Goal: Find specific page/section: Find specific page/section

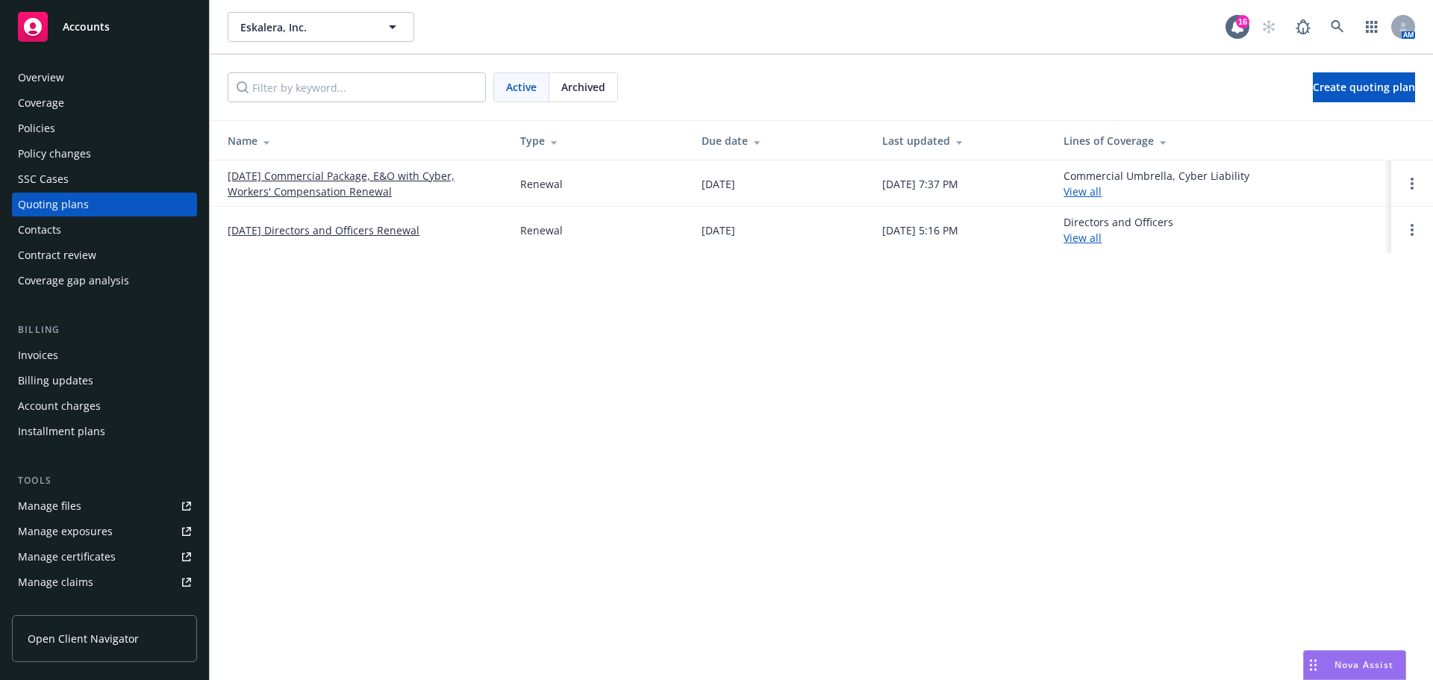
click at [1351, 662] on span "Nova Assist" at bounding box center [1363, 664] width 59 height 13
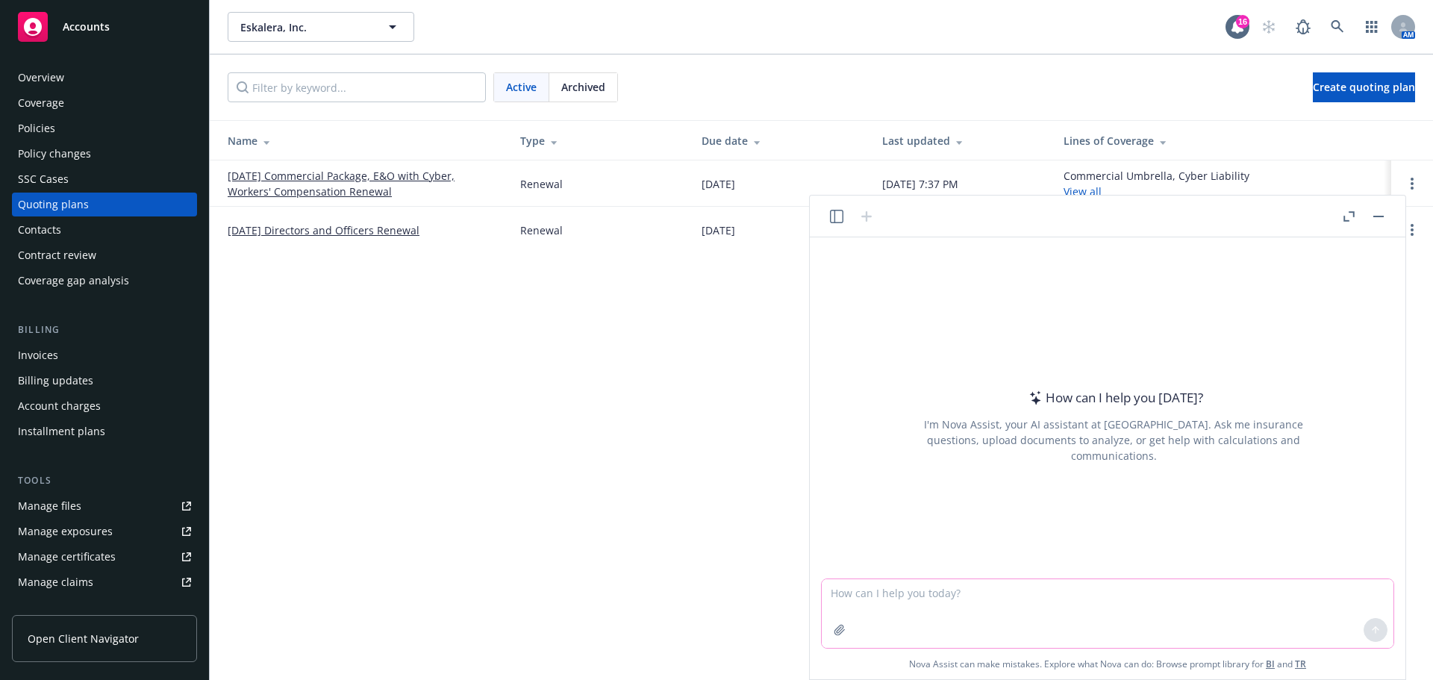
click at [1202, 586] on textarea at bounding box center [1108, 613] width 572 height 69
type textarea "Do D&O policies include blanket additional insured?"
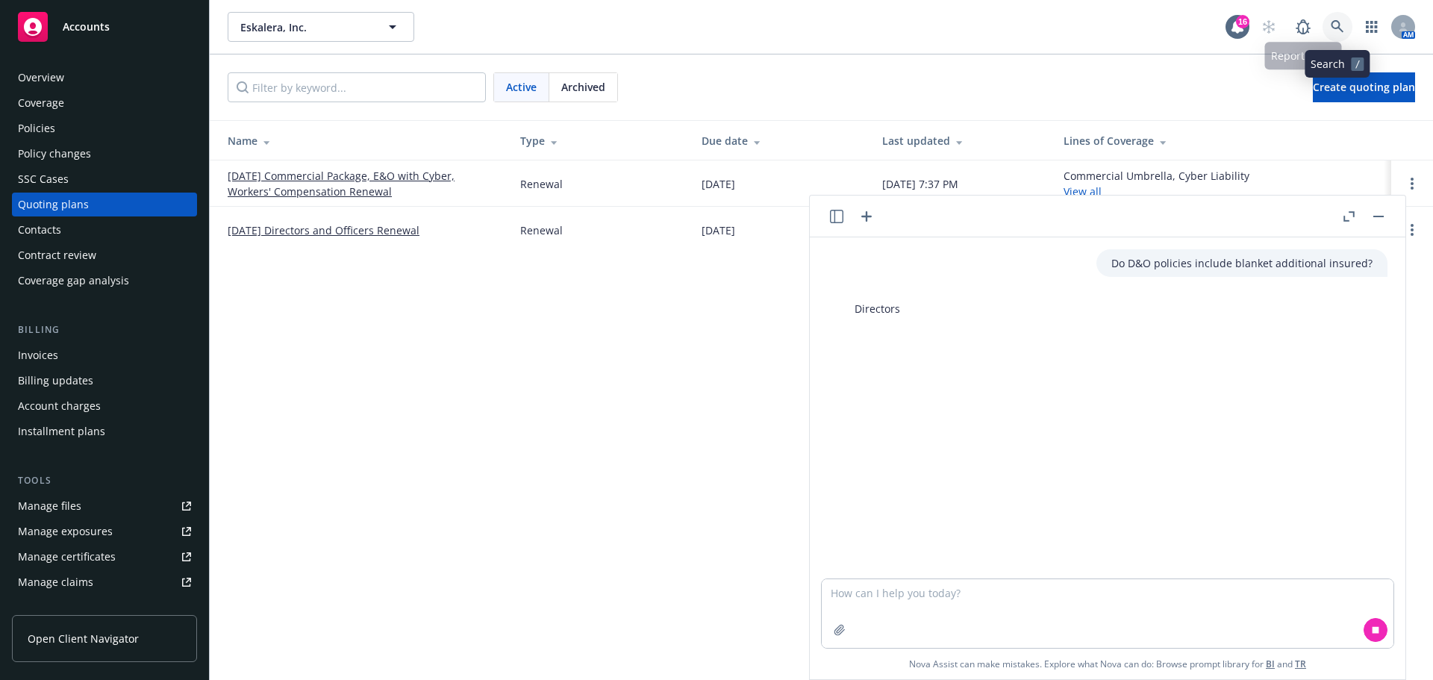
click at [1342, 37] on link at bounding box center [1337, 27] width 30 height 30
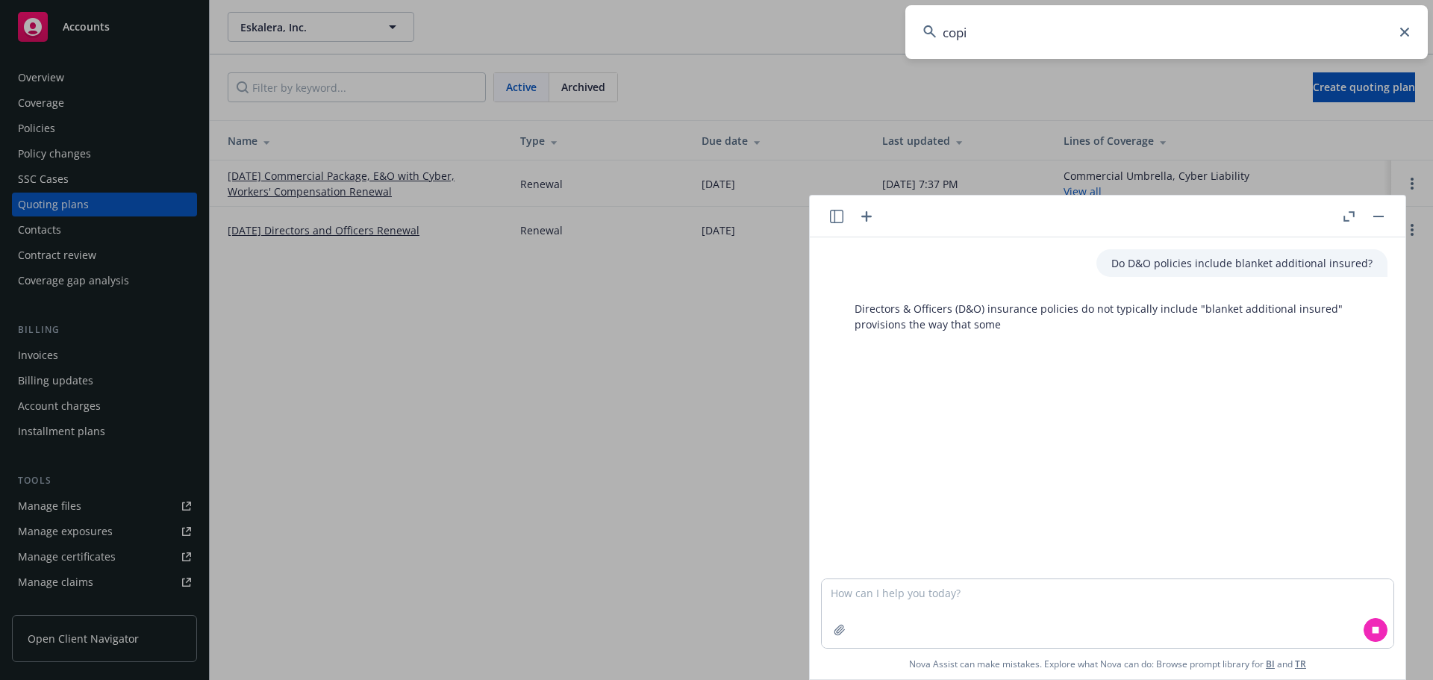
type input "copia"
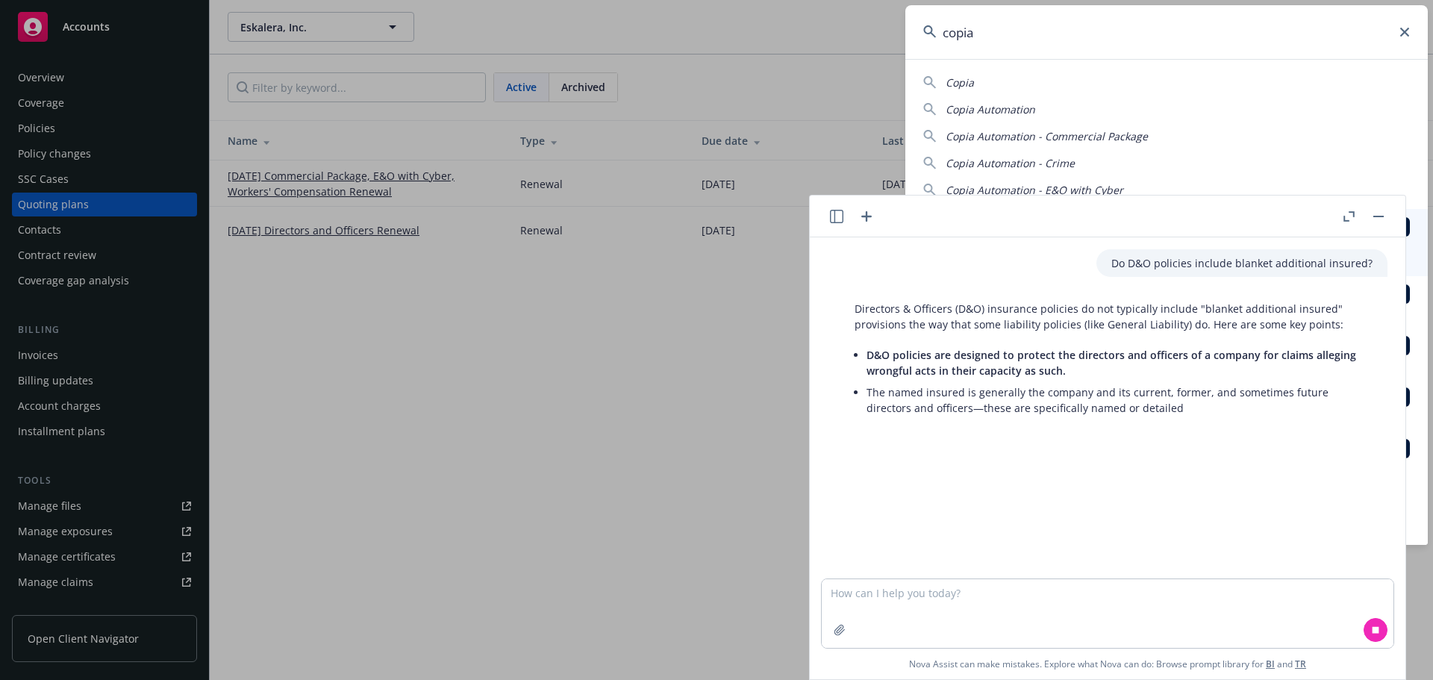
click at [1268, 25] on input "copia" at bounding box center [1166, 32] width 522 height 54
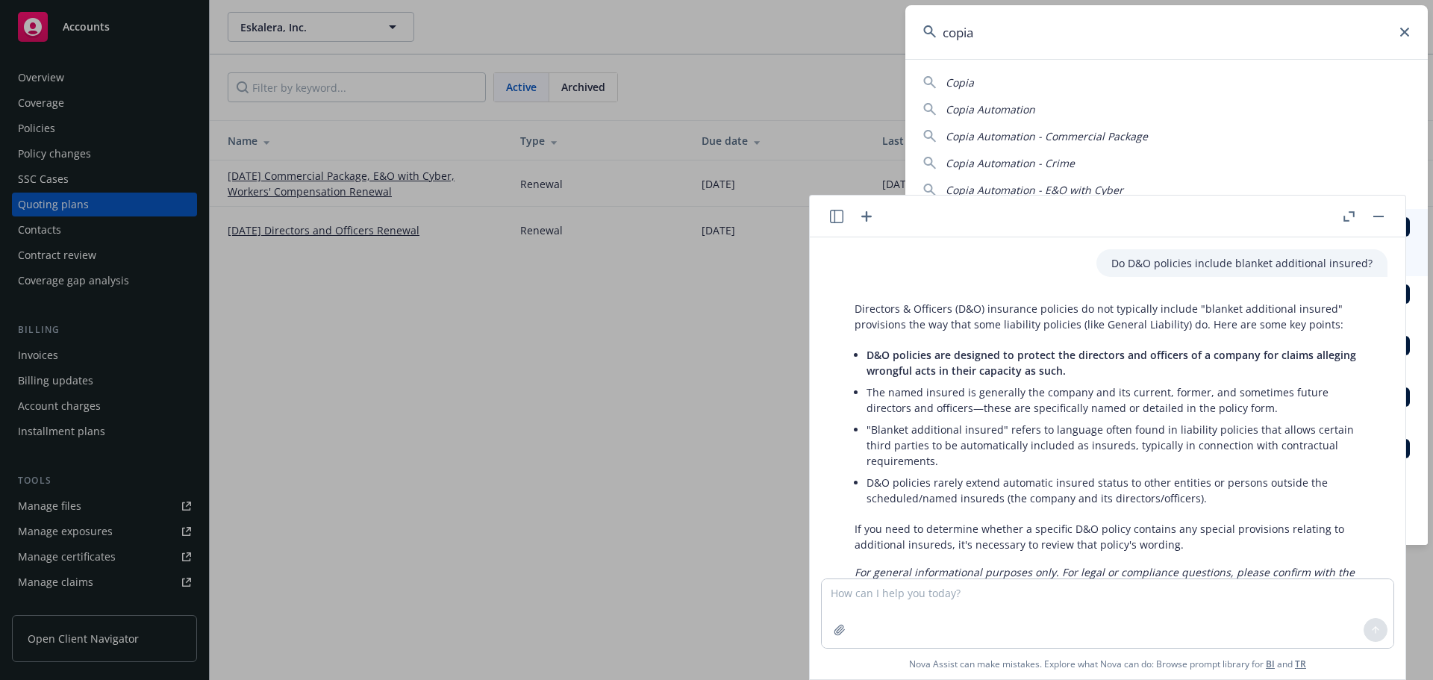
click at [1391, 218] on header at bounding box center [1107, 216] width 595 height 42
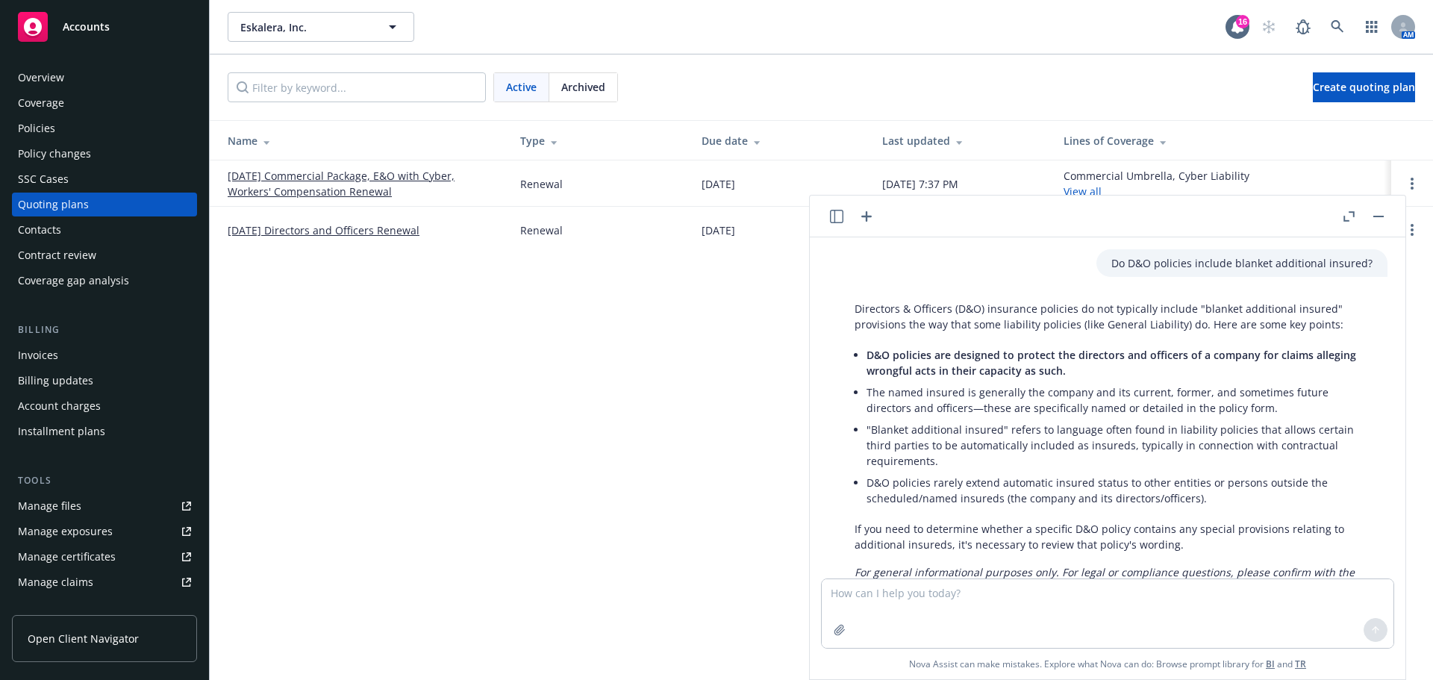
click at [1384, 219] on button "button" at bounding box center [1378, 216] width 18 height 18
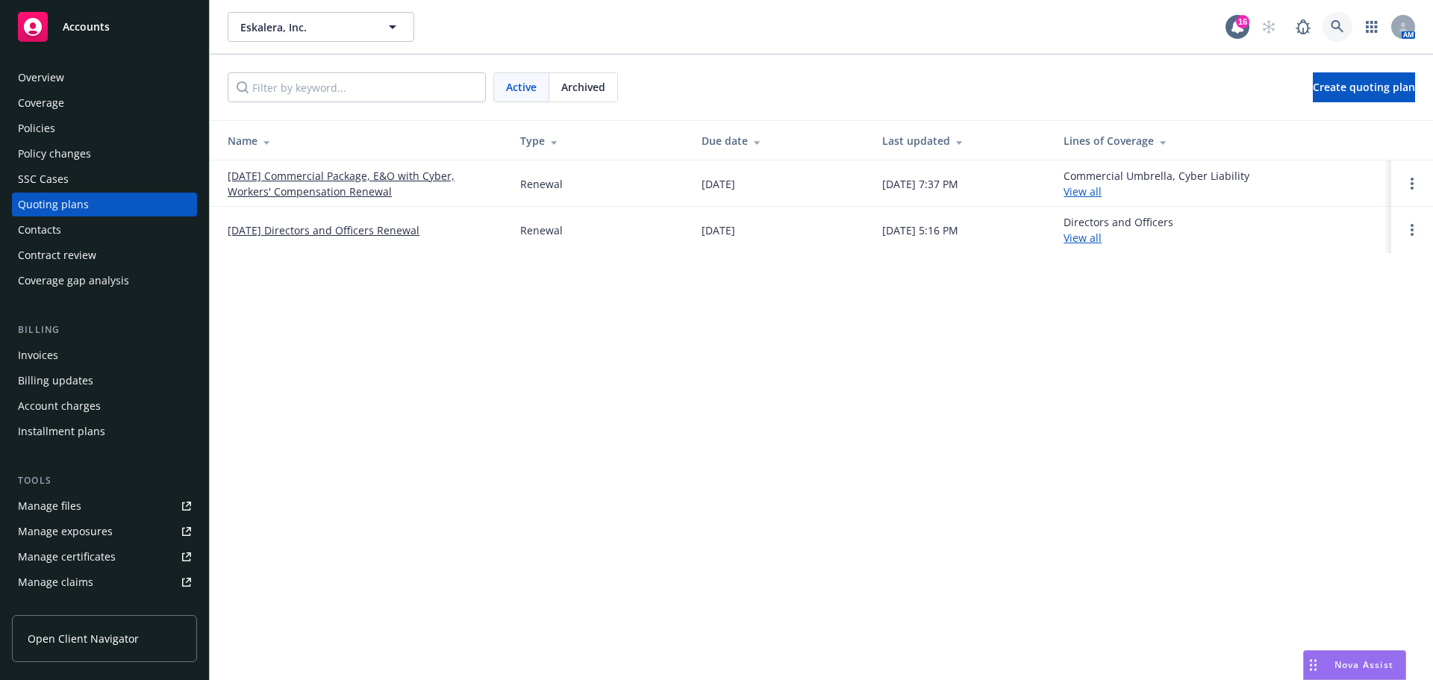
click at [1332, 25] on icon at bounding box center [1336, 26] width 13 height 13
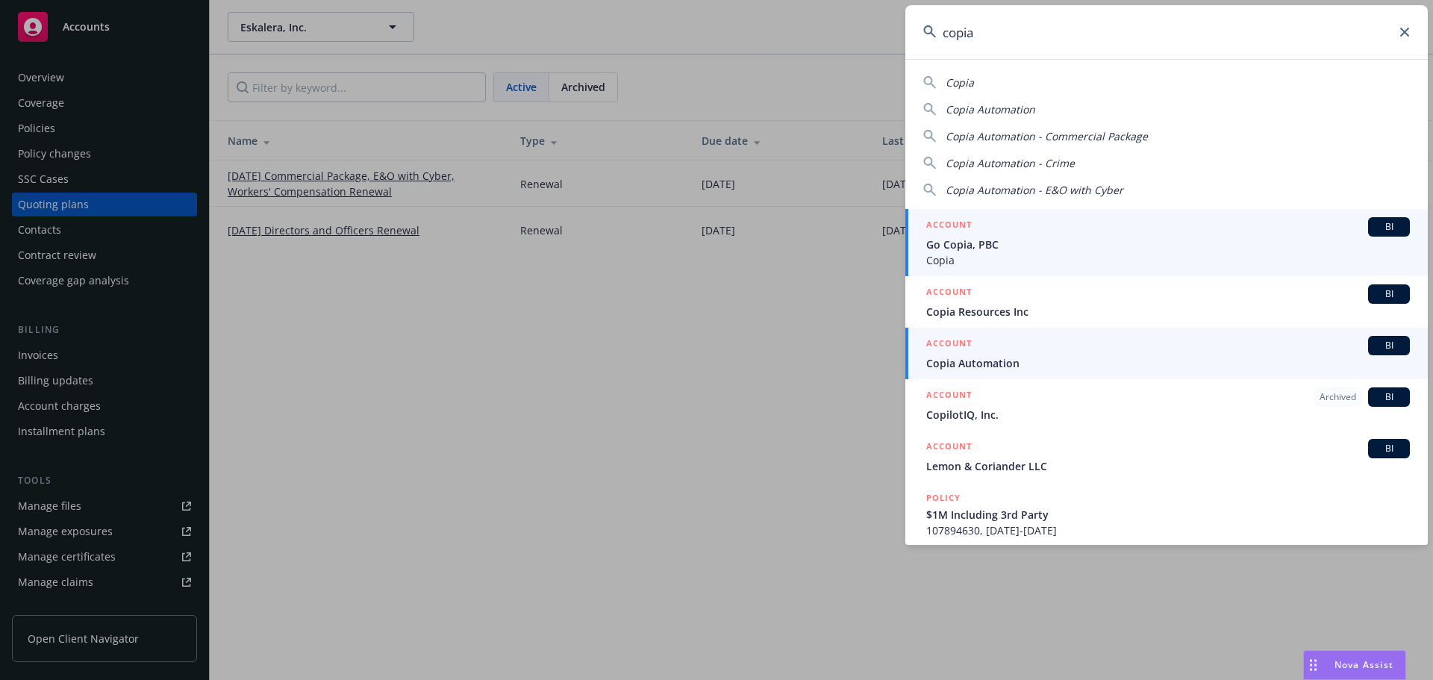
type input "copia"
click at [1127, 356] on span "Copia Automation" at bounding box center [1168, 363] width 484 height 16
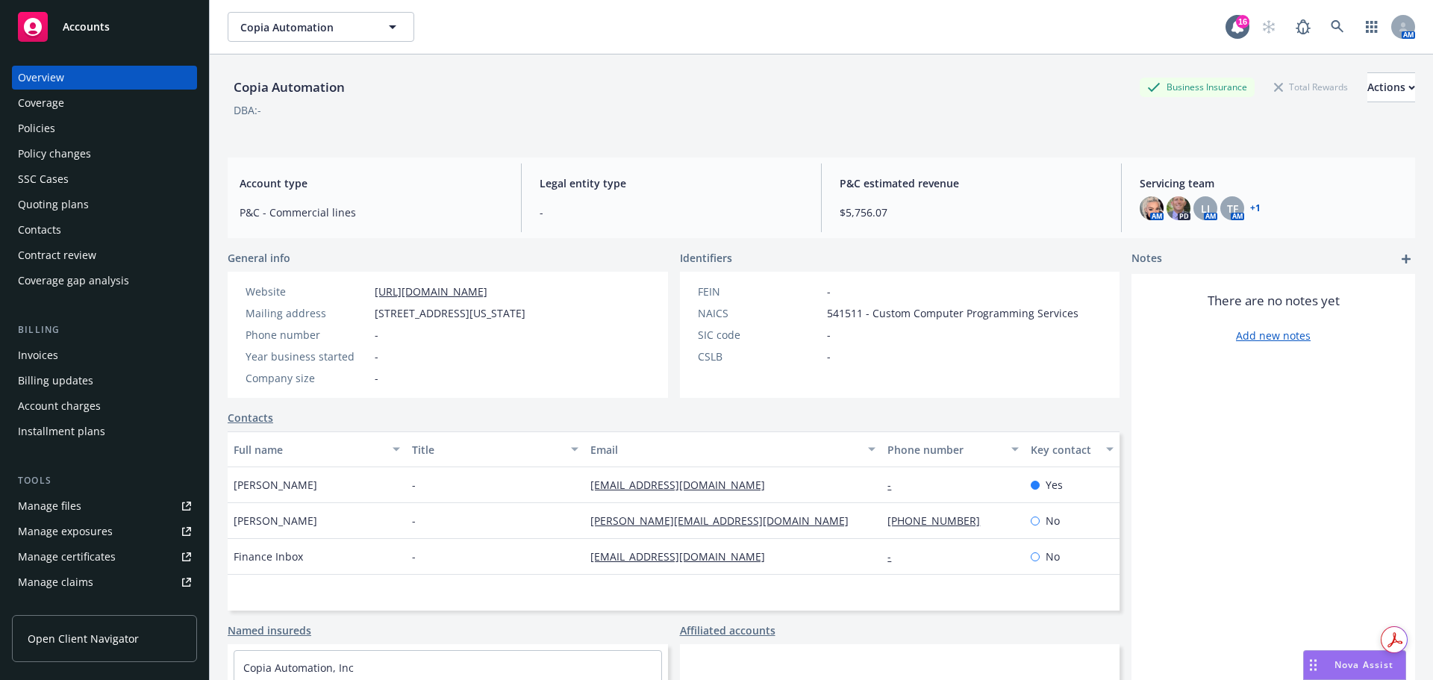
click at [77, 123] on div "Policies" at bounding box center [104, 128] width 173 height 24
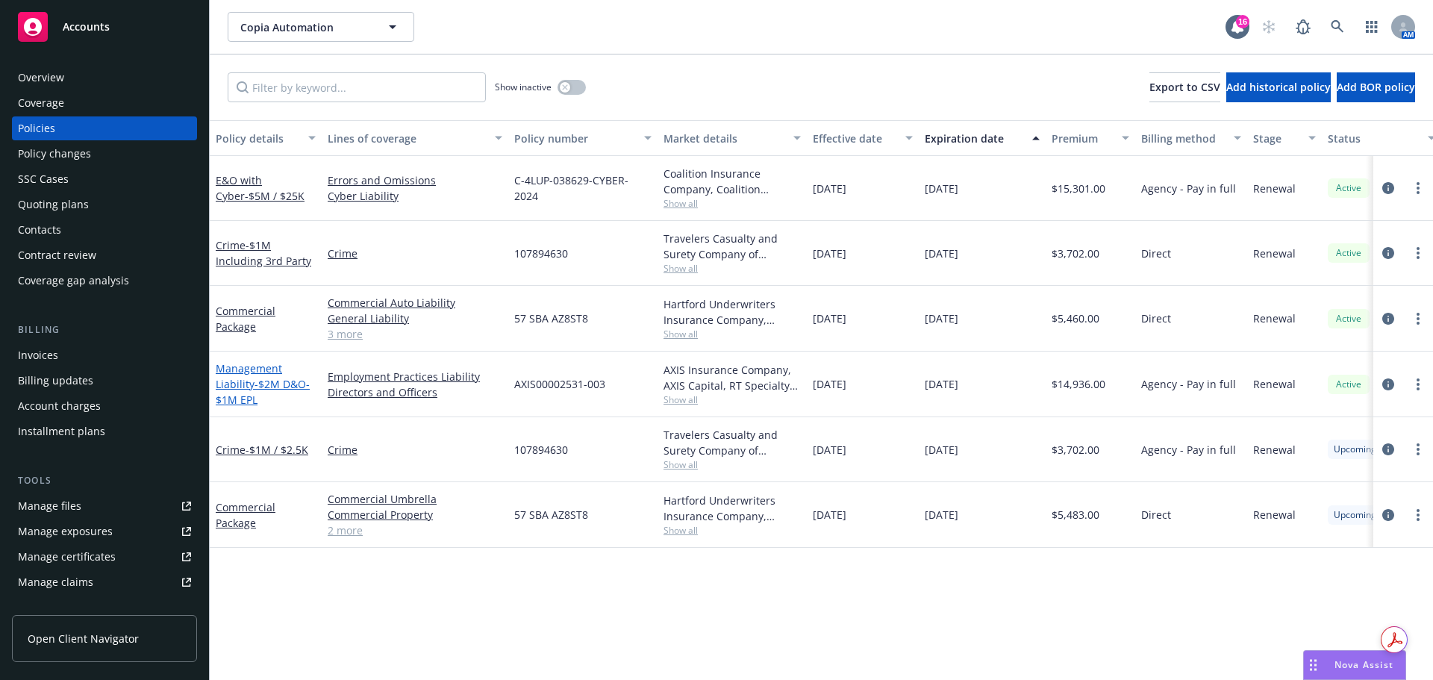
click at [244, 384] on link "Management Liability - $2M D&O- $1M EPL" at bounding box center [263, 384] width 94 height 46
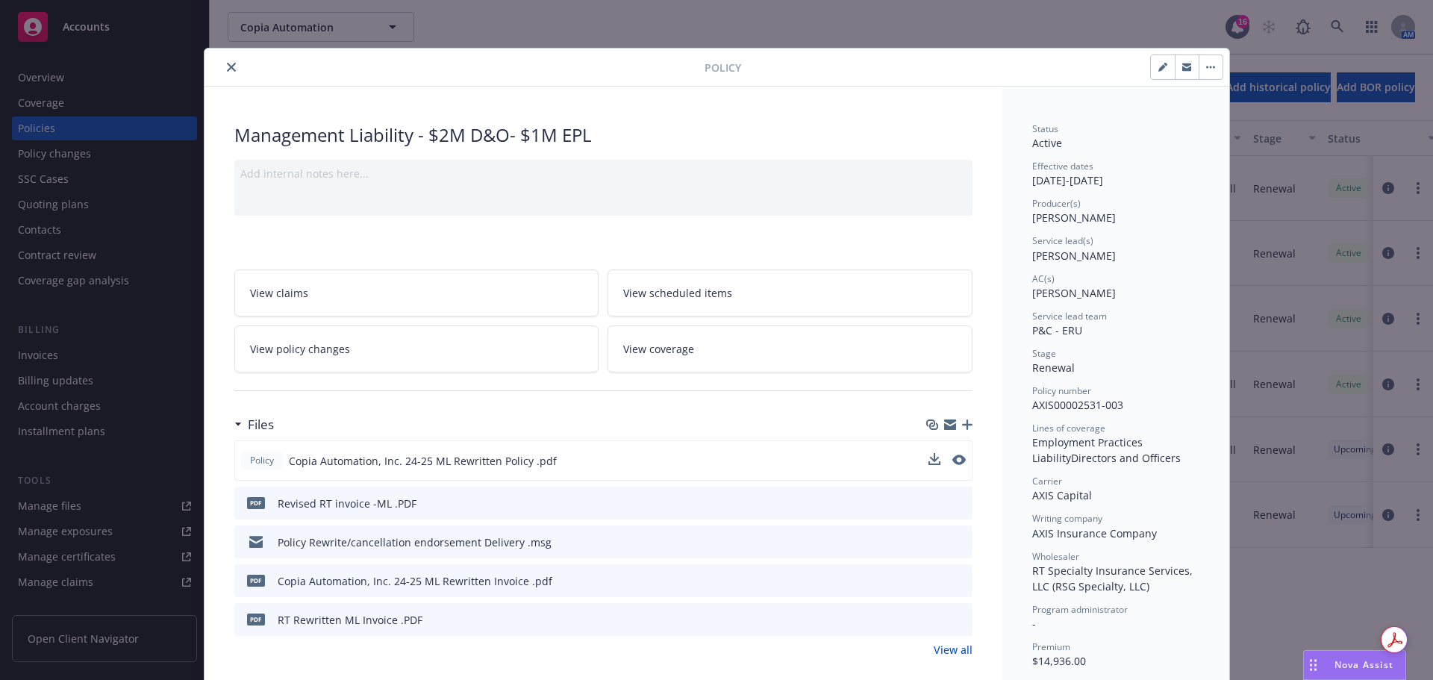
click at [921, 457] on div "Policy Copia Automation, Inc. 24-25 ML Rewritten Policy .pdf" at bounding box center [603, 460] width 738 height 40
click at [927, 457] on icon "download file" at bounding box center [933, 460] width 12 height 12
click at [1335, 661] on span "Nova Assist" at bounding box center [1363, 664] width 59 height 13
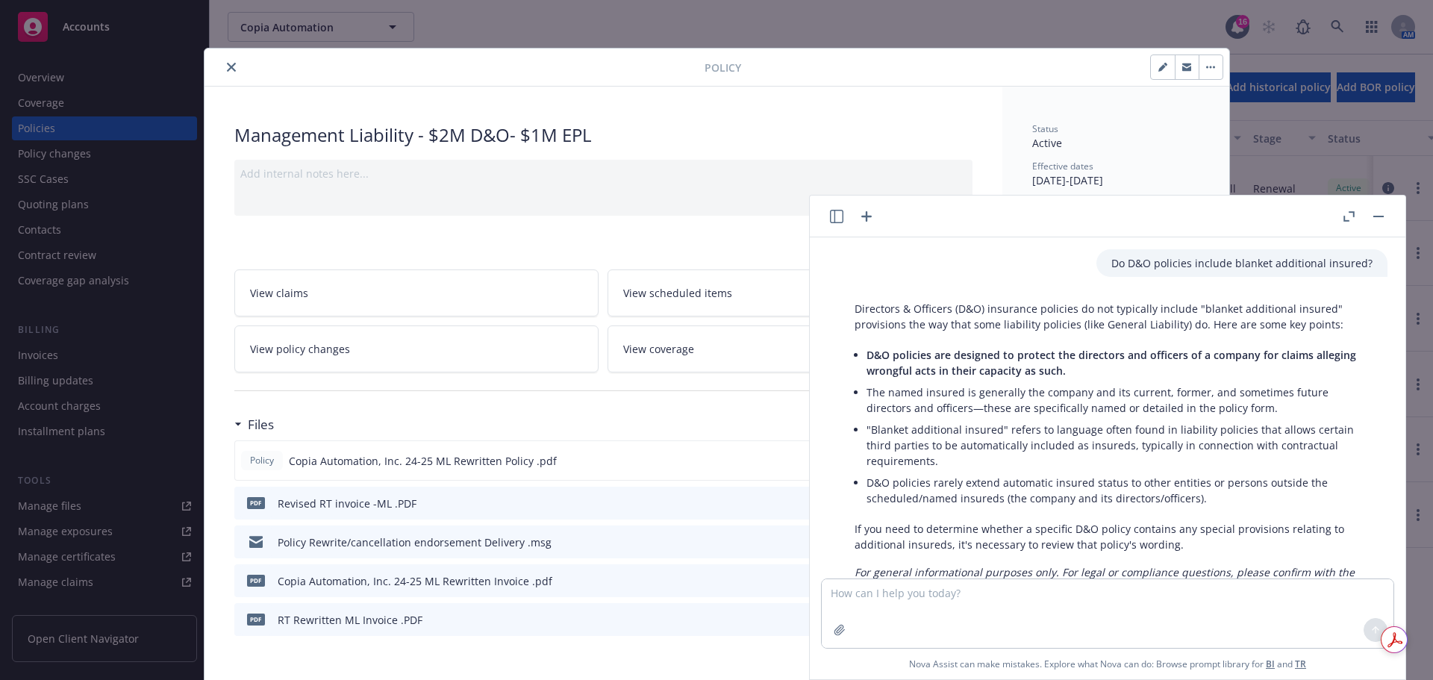
scroll to position [31, 0]
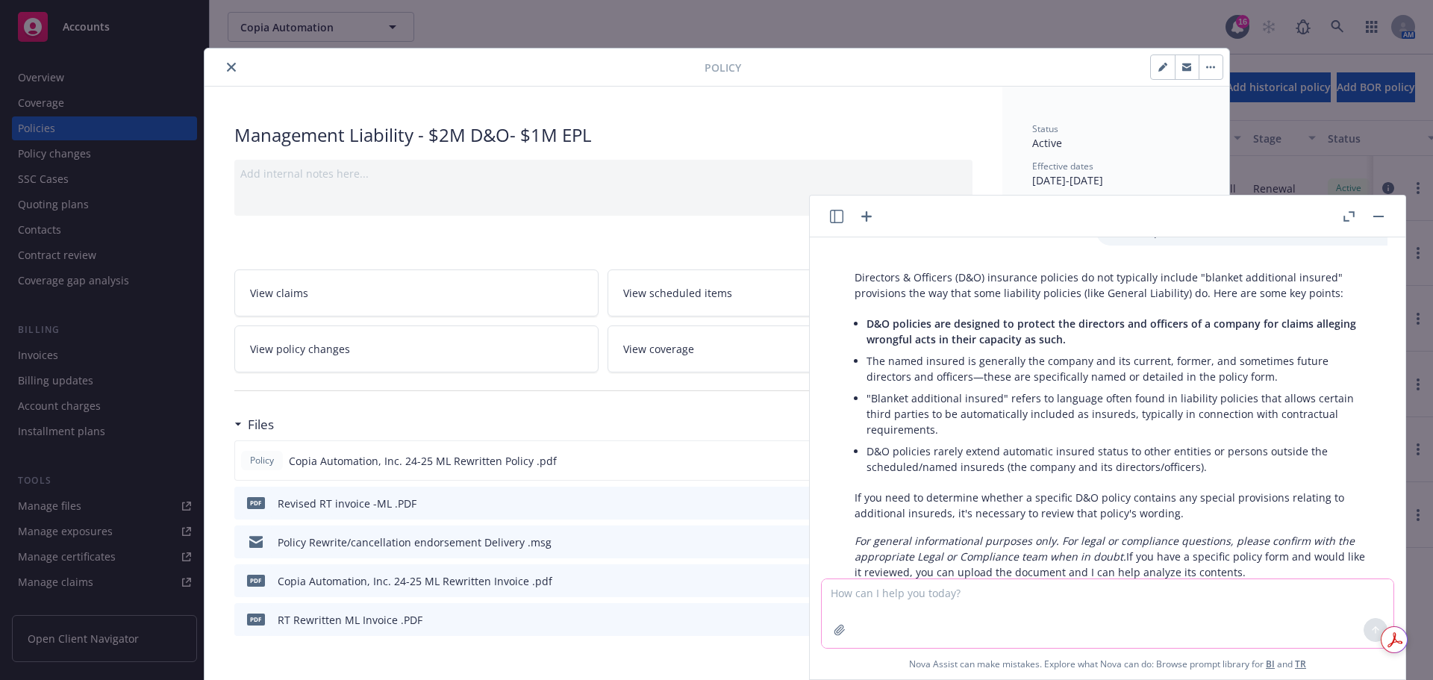
click at [839, 630] on icon "button" at bounding box center [839, 630] width 12 height 12
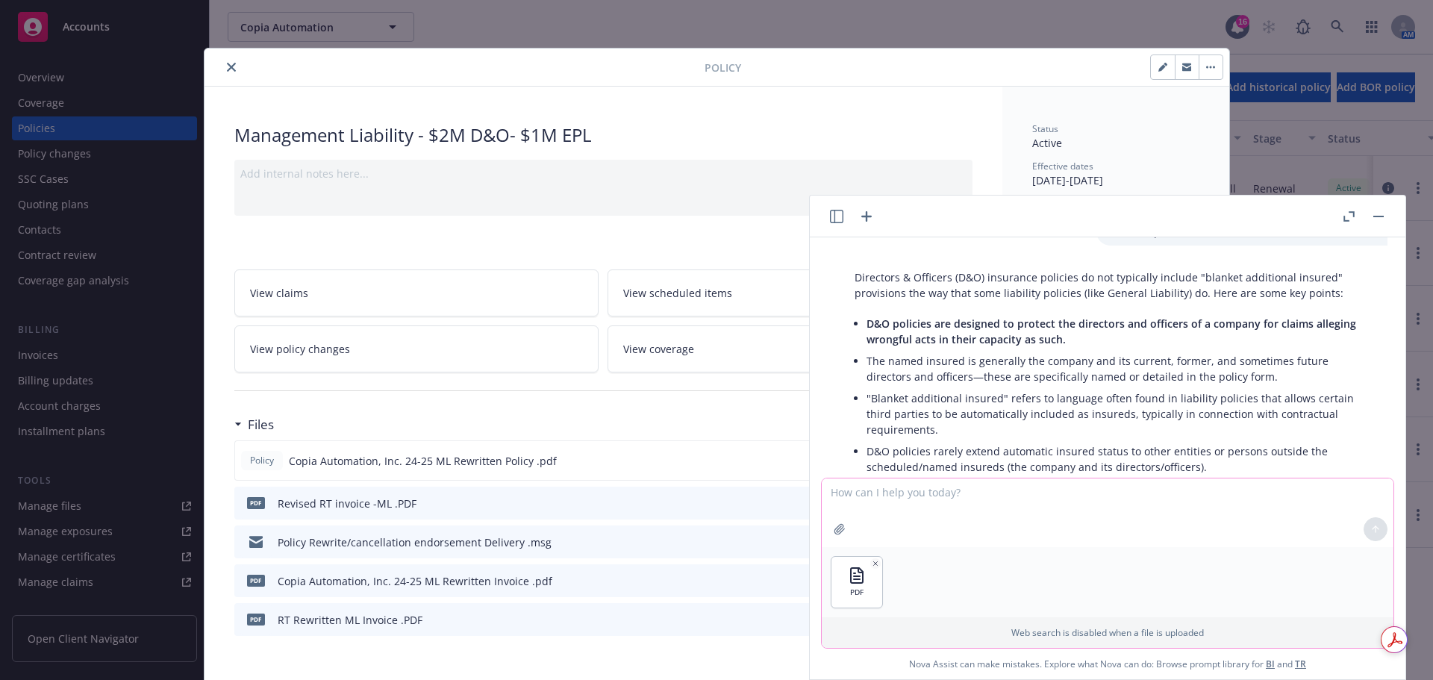
click at [913, 498] on textarea at bounding box center [1108, 512] width 572 height 69
type textarea "Does this policy include additional insured"
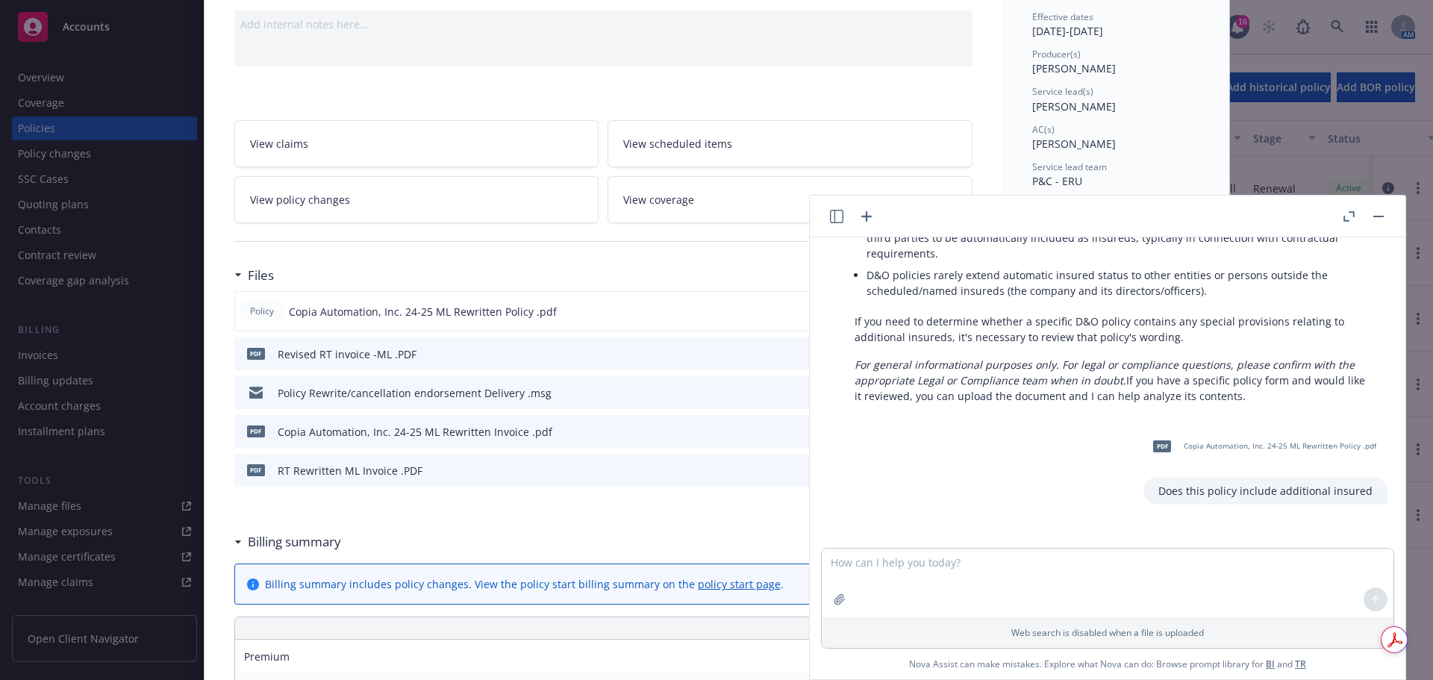
scroll to position [218, 0]
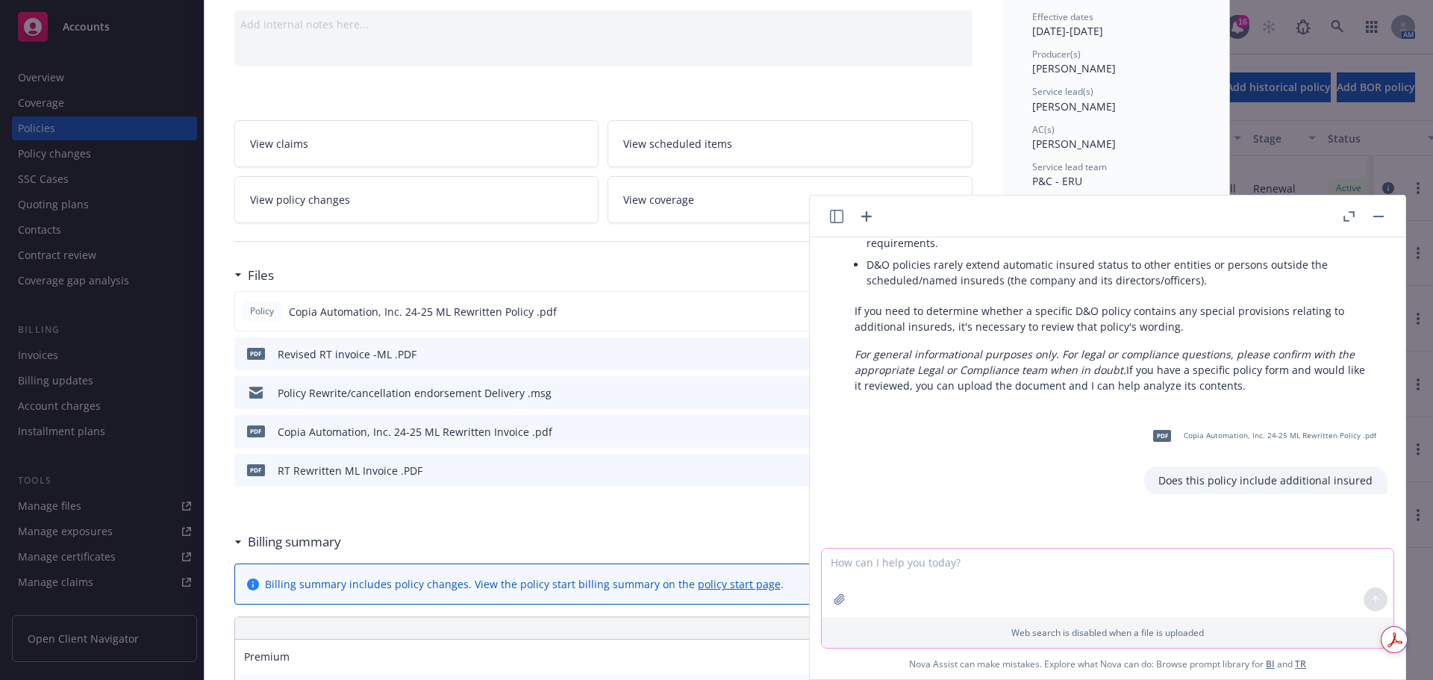
click at [860, 566] on textarea at bounding box center [1108, 582] width 572 height 69
click at [1385, 217] on button "button" at bounding box center [1378, 216] width 18 height 18
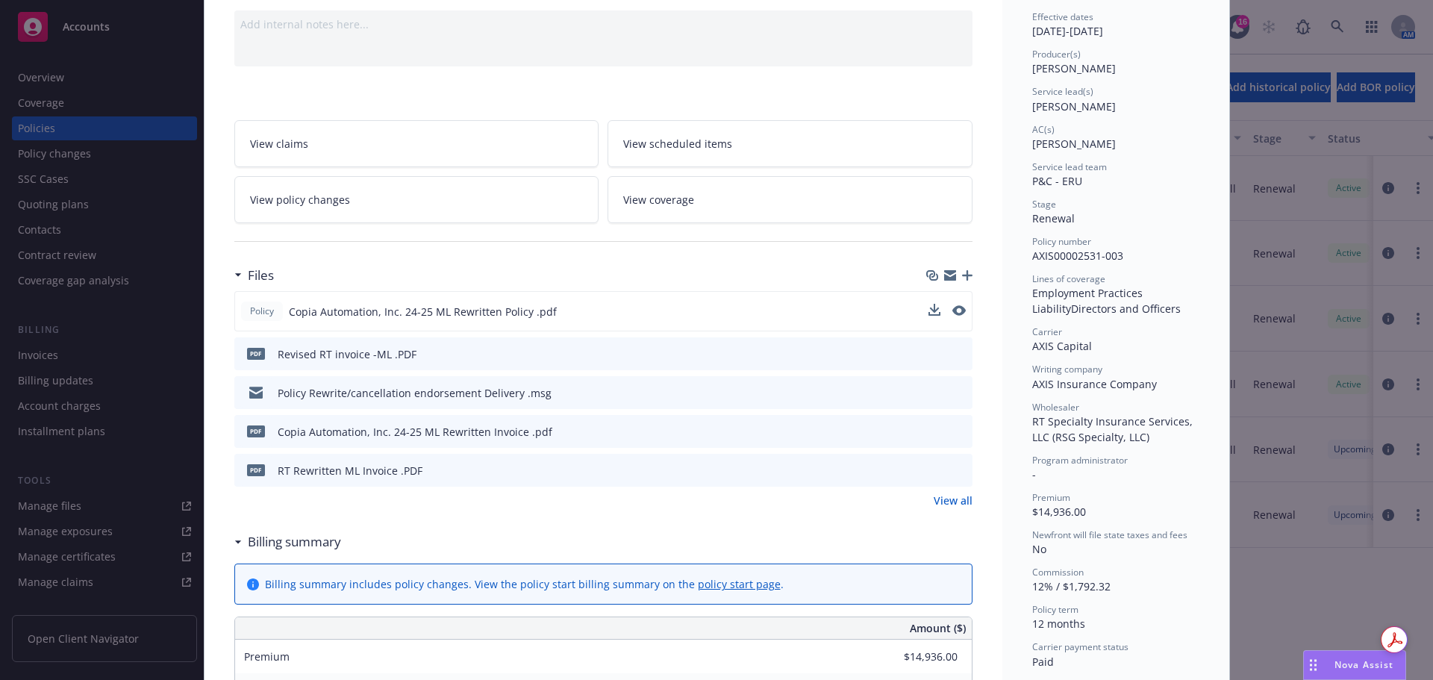
scroll to position [0, 0]
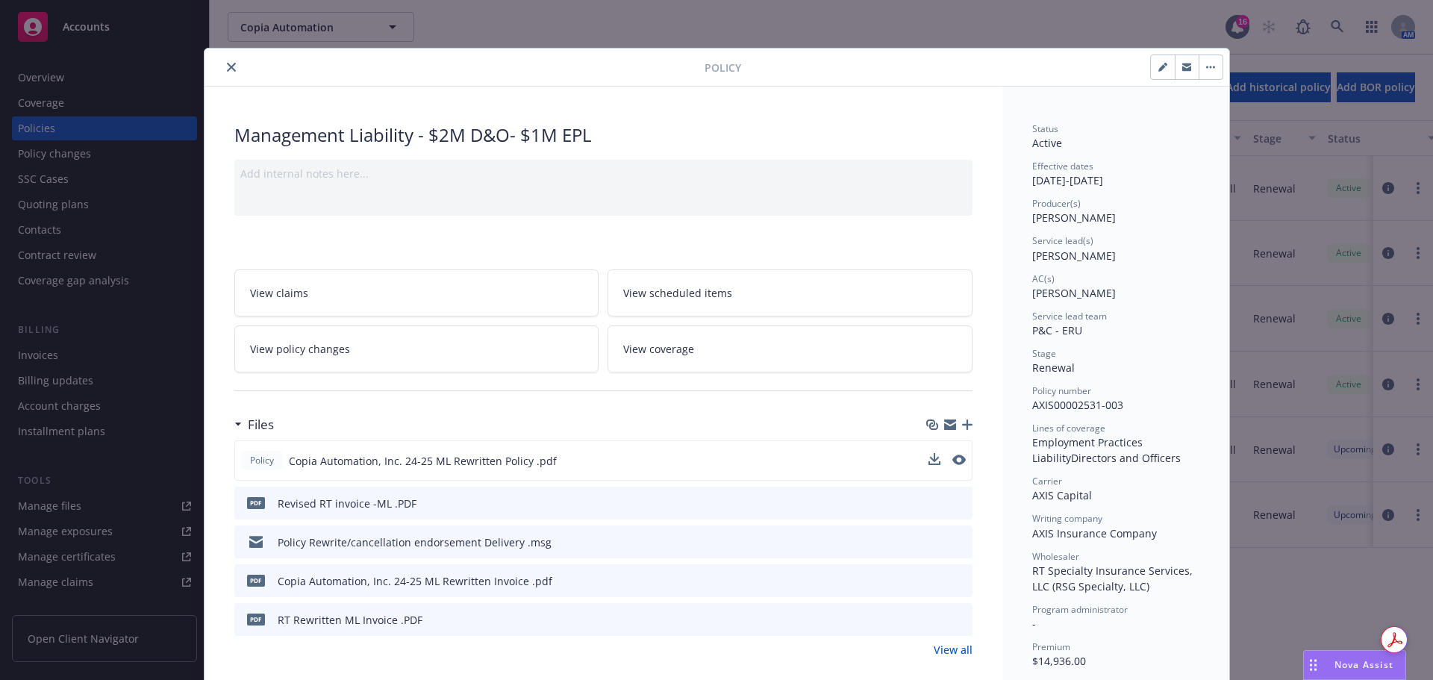
click at [222, 73] on button "close" at bounding box center [231, 67] width 18 height 18
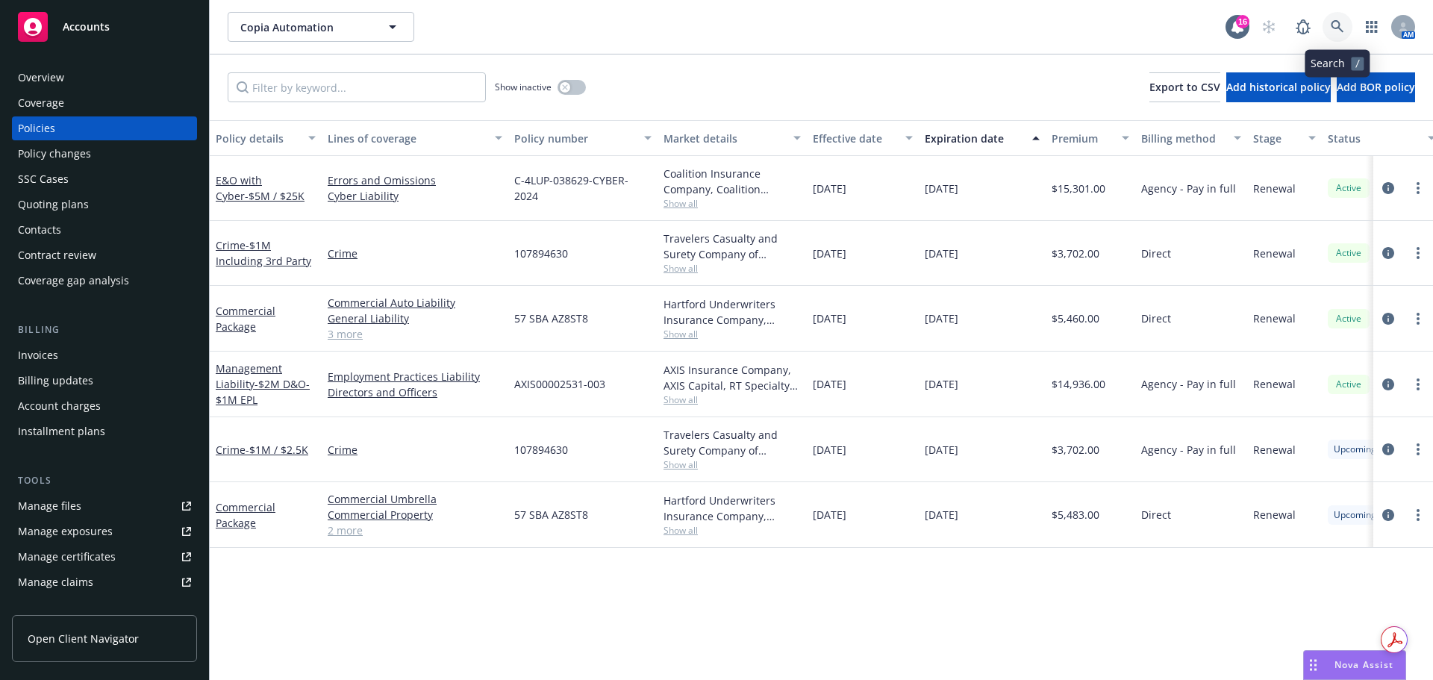
click at [1342, 34] on link at bounding box center [1337, 27] width 30 height 30
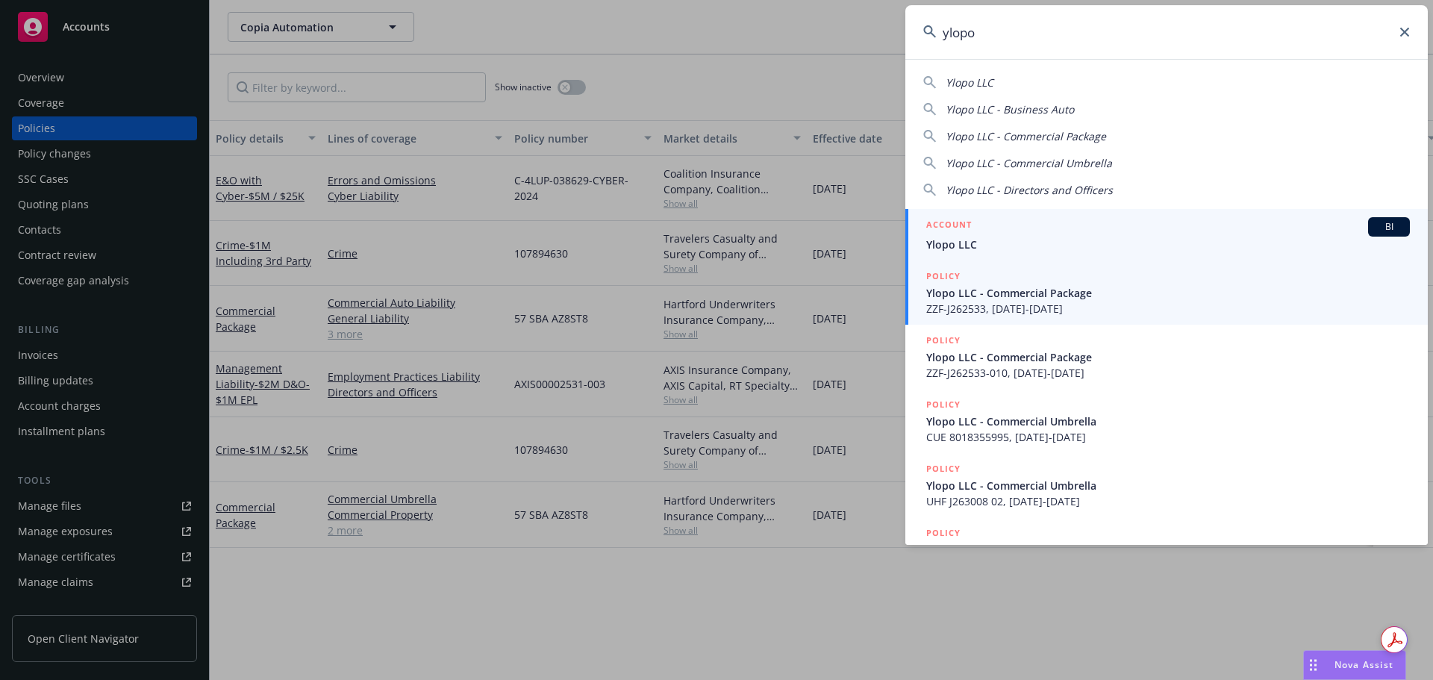
type input "ylopo"
click at [1077, 240] on span "Ylopo LLC" at bounding box center [1168, 245] width 484 height 16
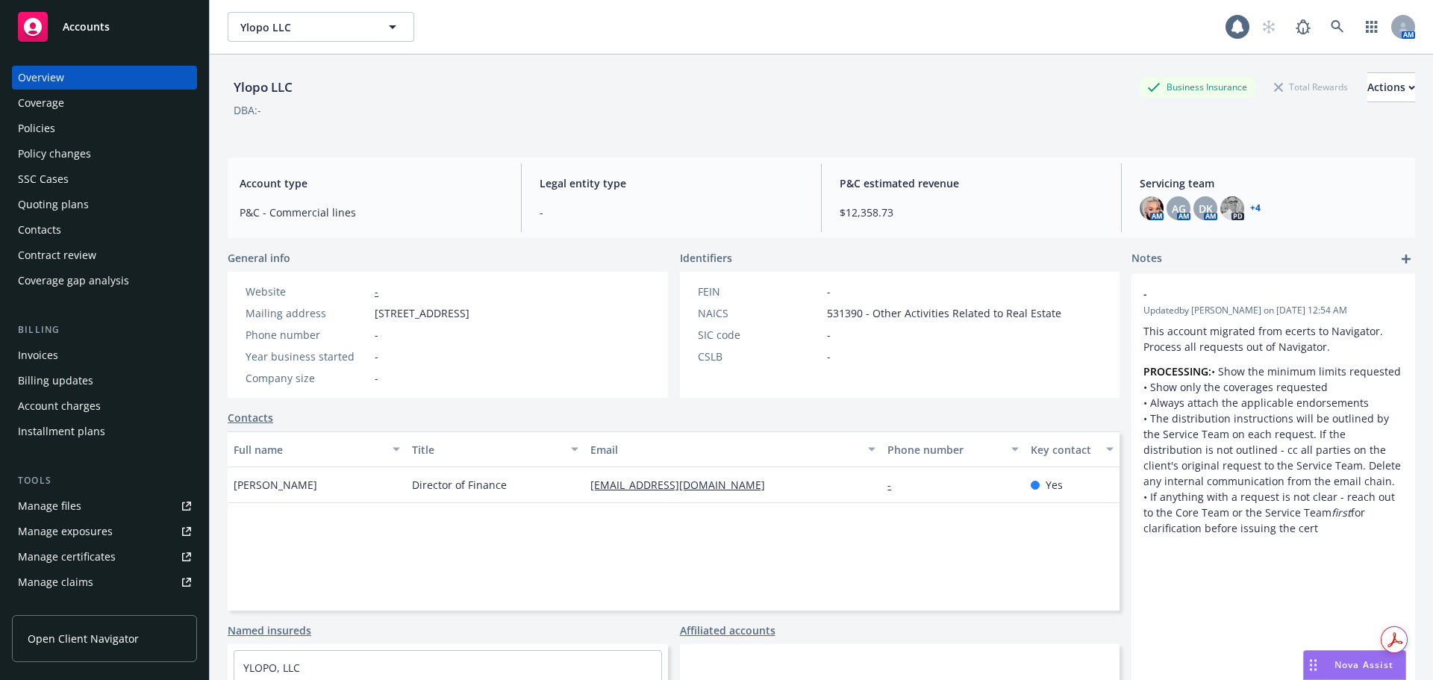
click at [33, 121] on div "Policies" at bounding box center [36, 128] width 37 height 24
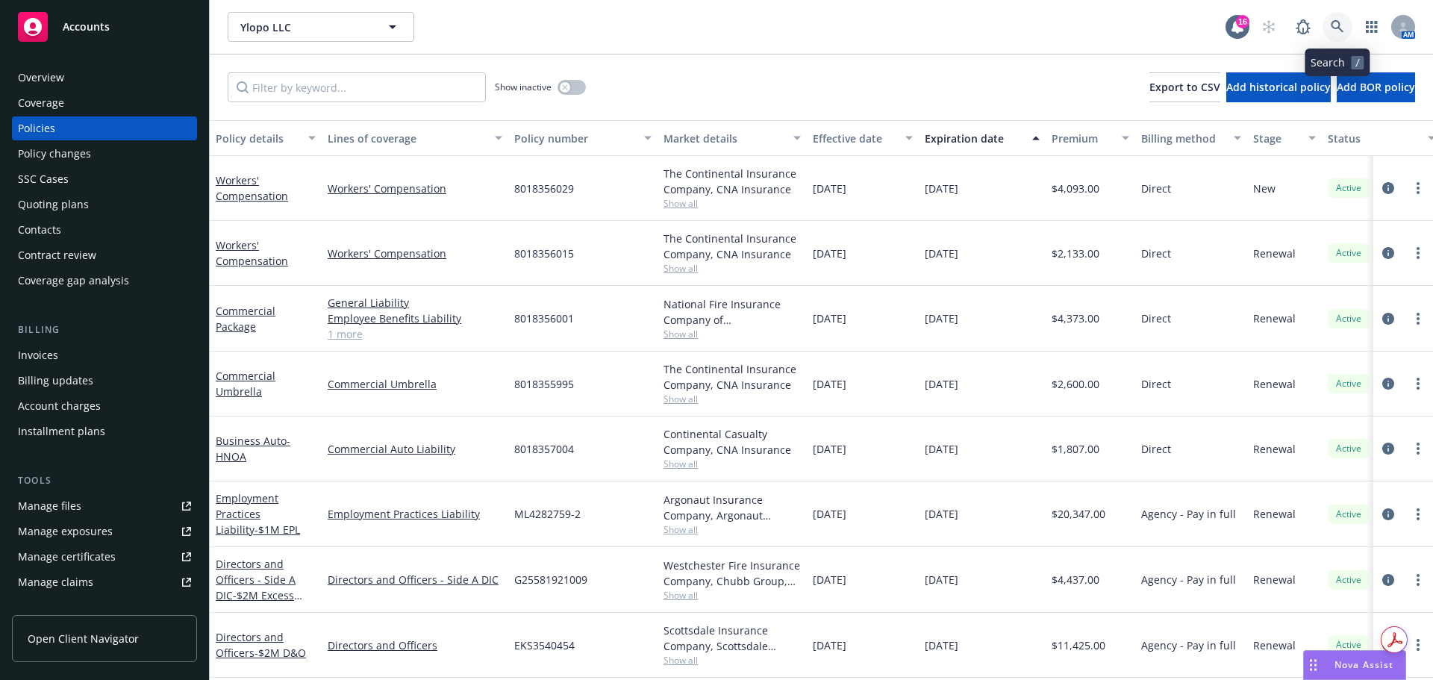
click at [1345, 18] on link at bounding box center [1337, 27] width 30 height 30
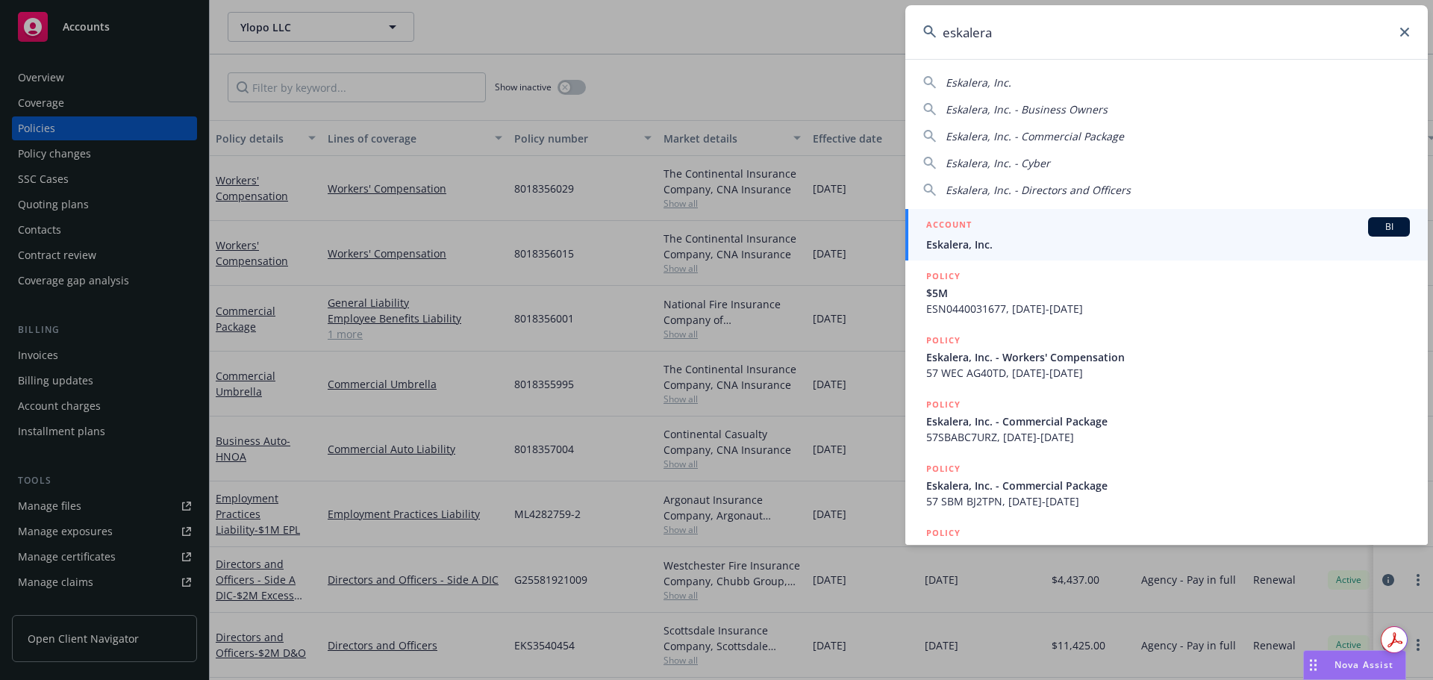
type input "eskalera"
click at [1013, 229] on div "ACCOUNT BI" at bounding box center [1168, 226] width 484 height 19
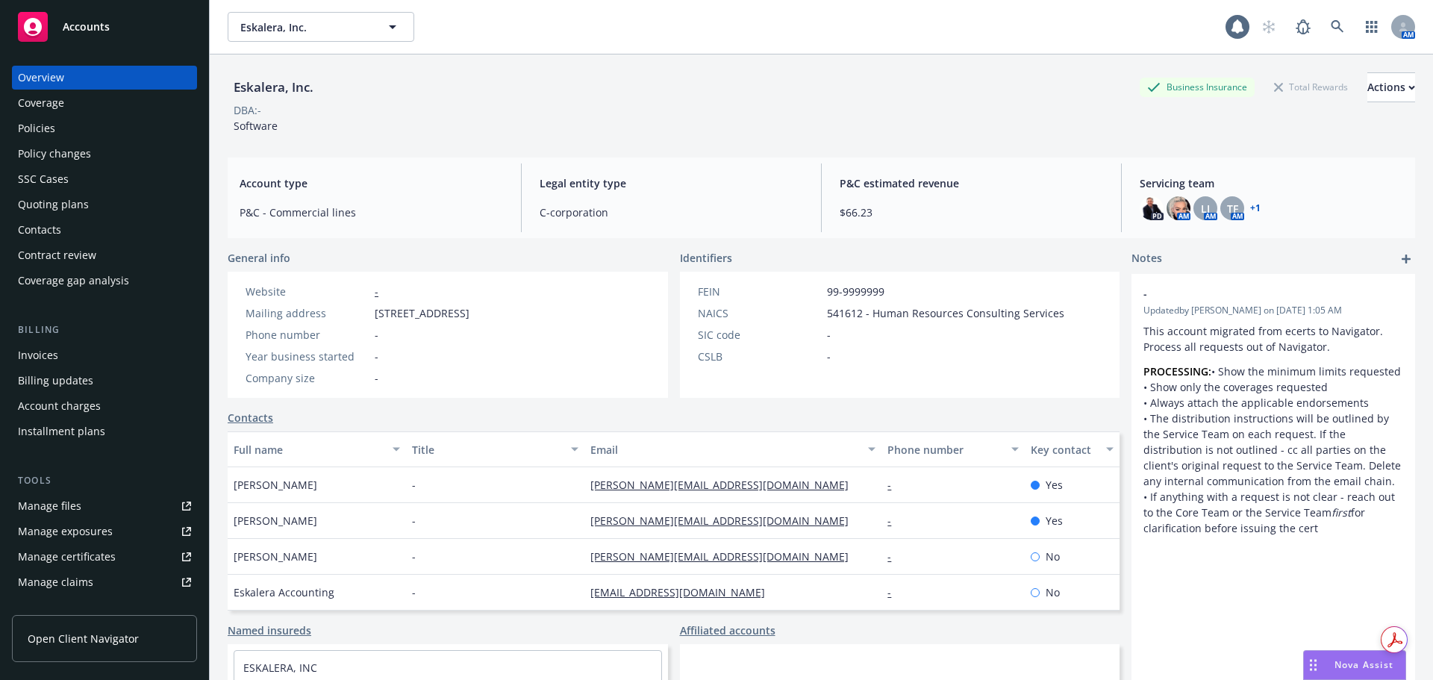
click at [102, 207] on div "Quoting plans" at bounding box center [104, 205] width 173 height 24
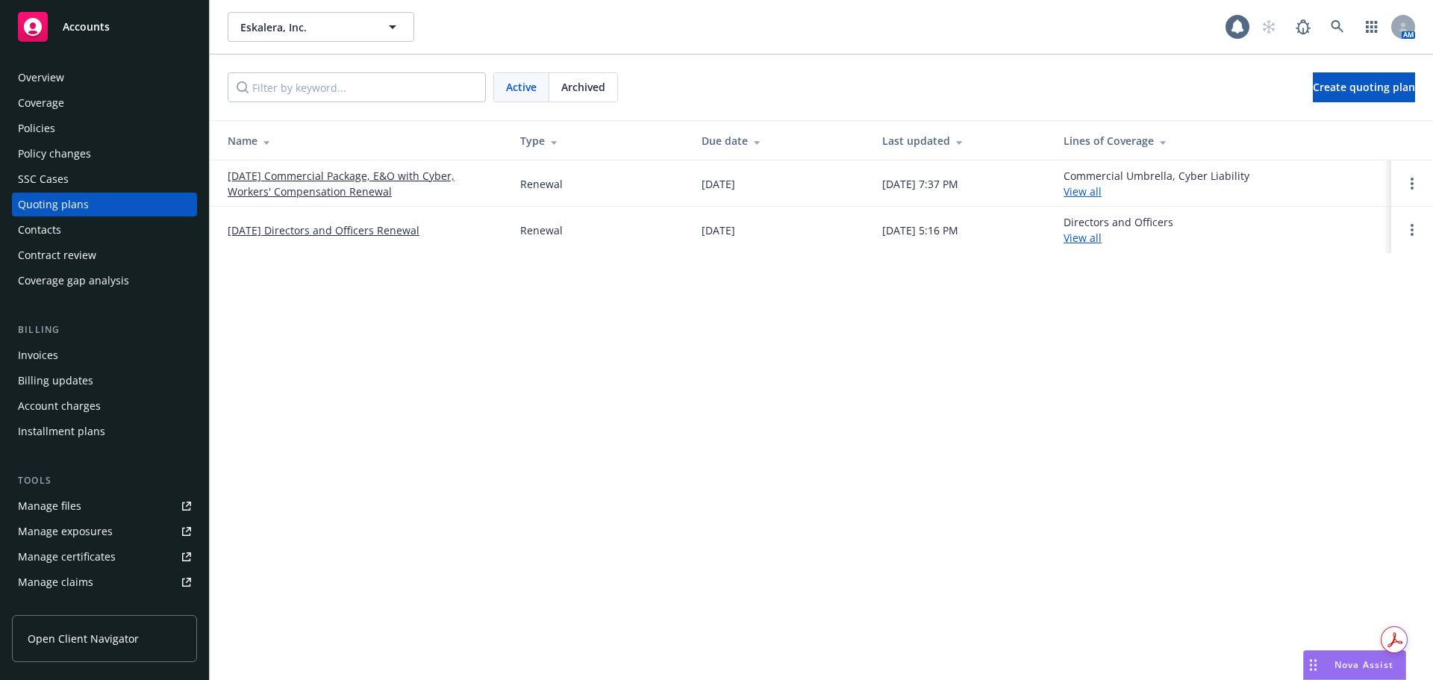
click at [395, 164] on td "[DATE] Commercial Package, E&O with Cyber, Workers' Compensation Renewal" at bounding box center [359, 183] width 298 height 46
click at [395, 183] on link "[DATE] Commercial Package, E&O with Cyber, Workers' Compensation Renewal" at bounding box center [362, 183] width 269 height 31
